Goal: Information Seeking & Learning: Compare options

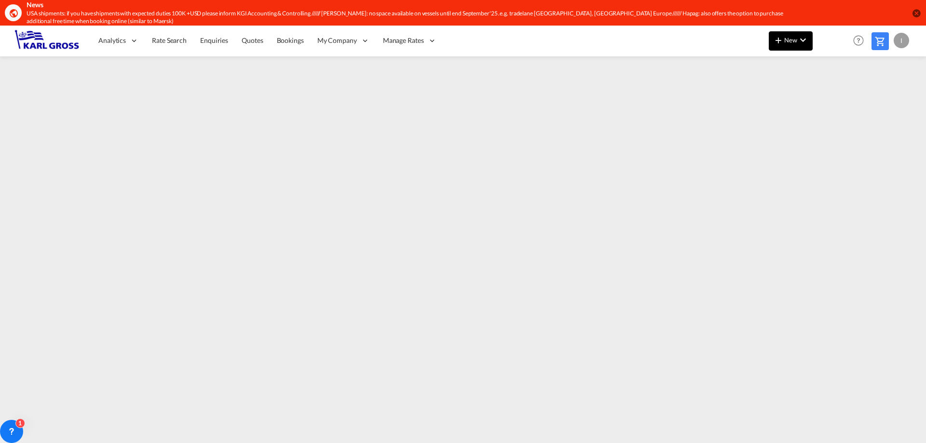
click at [785, 44] on span "New" at bounding box center [791, 40] width 36 height 8
click at [508, 357] on md-backdrop at bounding box center [463, 221] width 926 height 443
click at [262, 42] on span "Quotes" at bounding box center [252, 40] width 21 height 8
click at [9, 425] on div "1" at bounding box center [11, 431] width 23 height 23
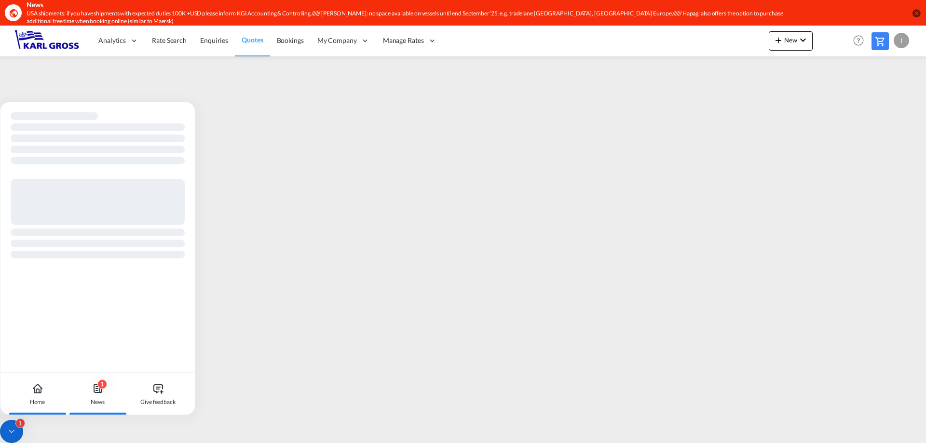
click at [95, 393] on icon at bounding box center [98, 389] width 12 height 12
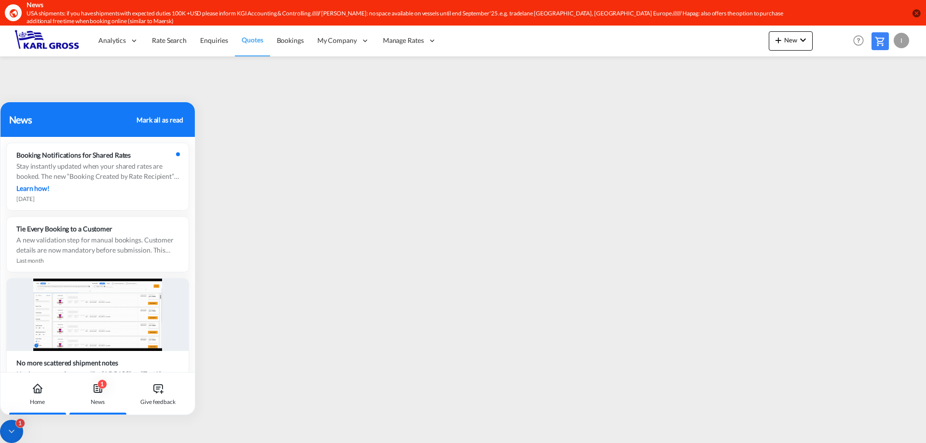
click at [32, 392] on icon at bounding box center [38, 389] width 12 height 12
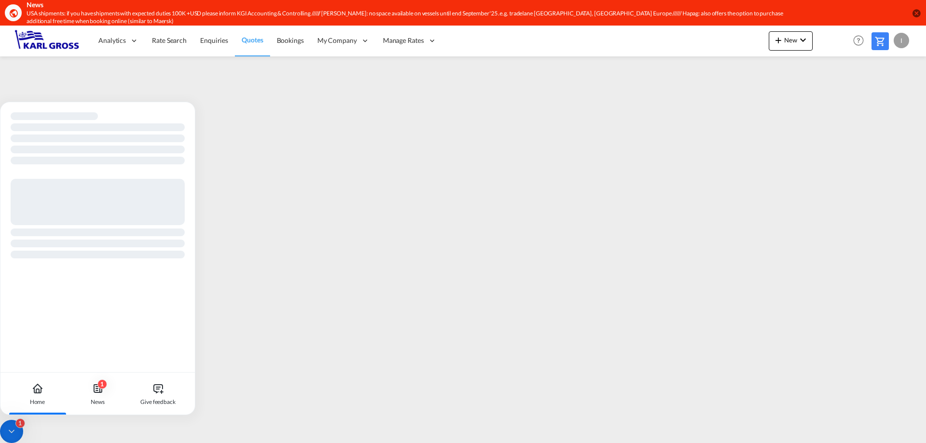
click at [36, 392] on icon at bounding box center [37, 391] width 3 height 4
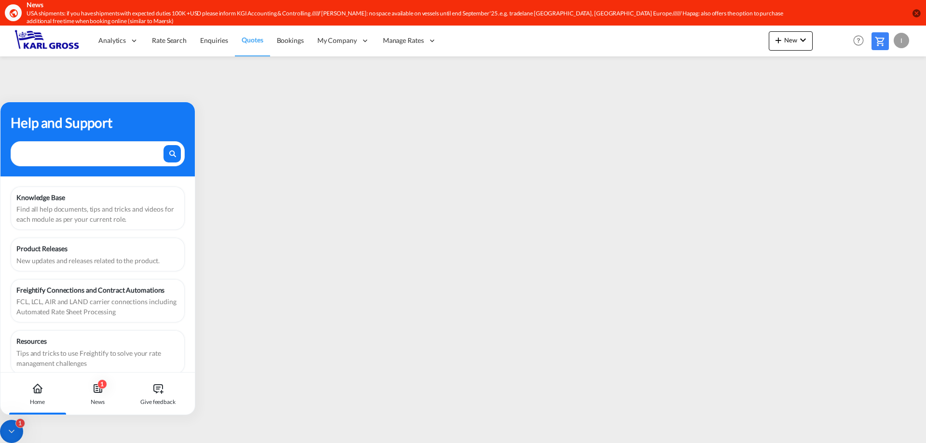
click at [123, 157] on textarea at bounding box center [89, 151] width 145 height 13
click at [101, 190] on div "Knowledge Base Find all help documents, tips and tricks and videos for each mod…" at bounding box center [98, 209] width 174 height 44
click at [108, 389] on div "1 News" at bounding box center [98, 394] width 54 height 42
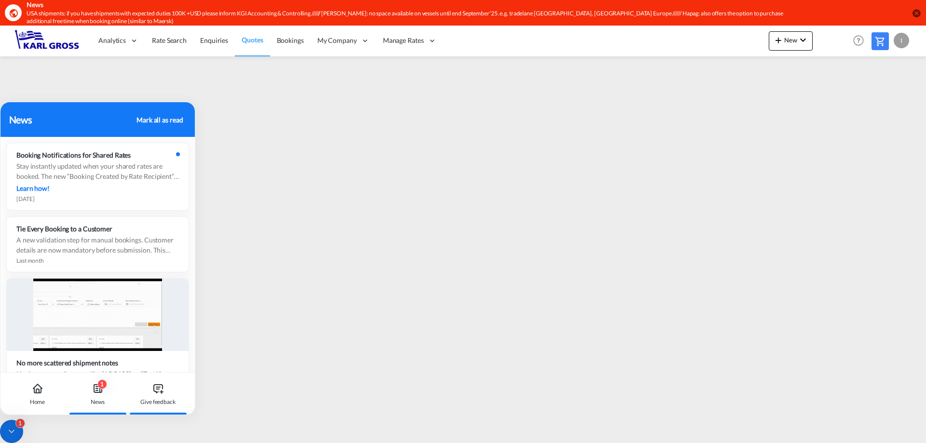
click at [160, 400] on div "Give feedback" at bounding box center [157, 402] width 35 height 9
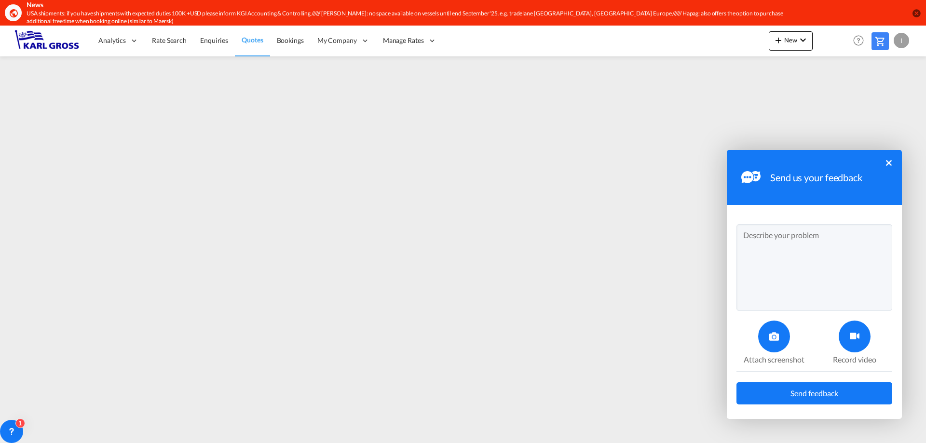
click at [887, 165] on button "×" at bounding box center [889, 163] width 6 height 6
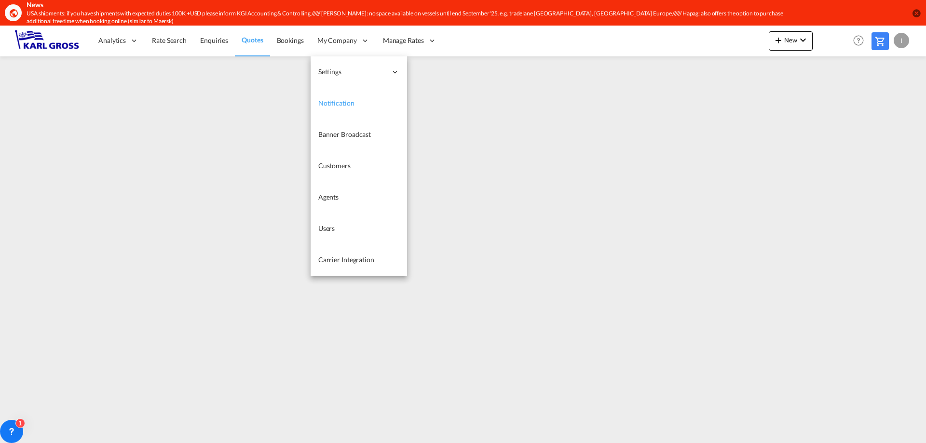
click at [344, 106] on span "Notification" at bounding box center [336, 103] width 36 height 8
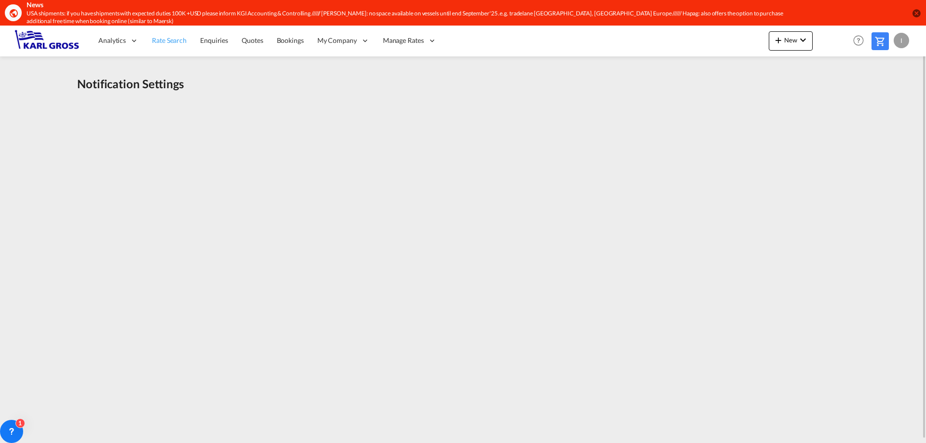
click at [152, 46] on link "Rate Search" at bounding box center [169, 40] width 48 height 31
